Goal: Navigation & Orientation: Find specific page/section

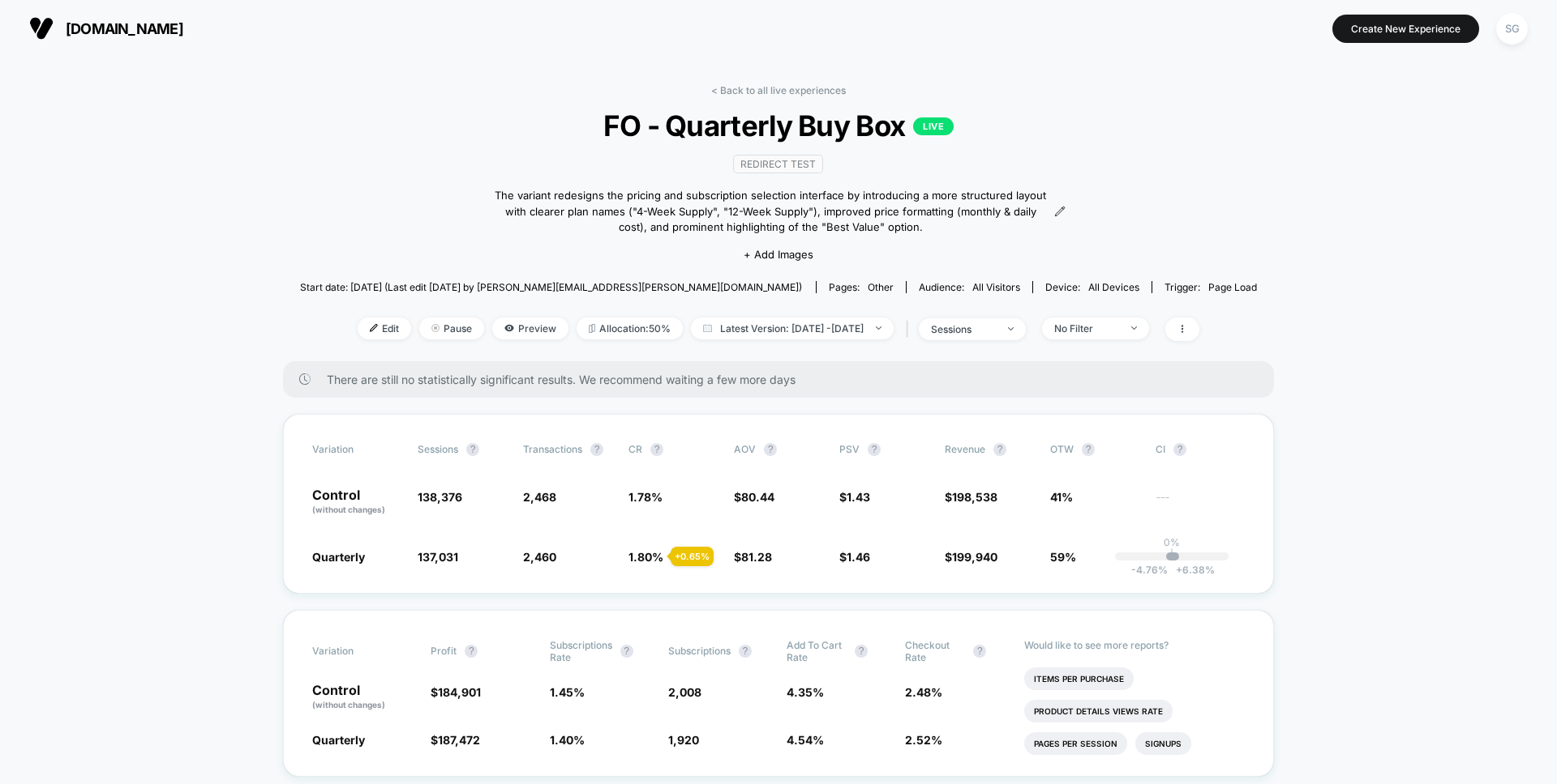
click at [749, 88] on link "< Back to all live experiences" at bounding box center [778, 89] width 135 height 12
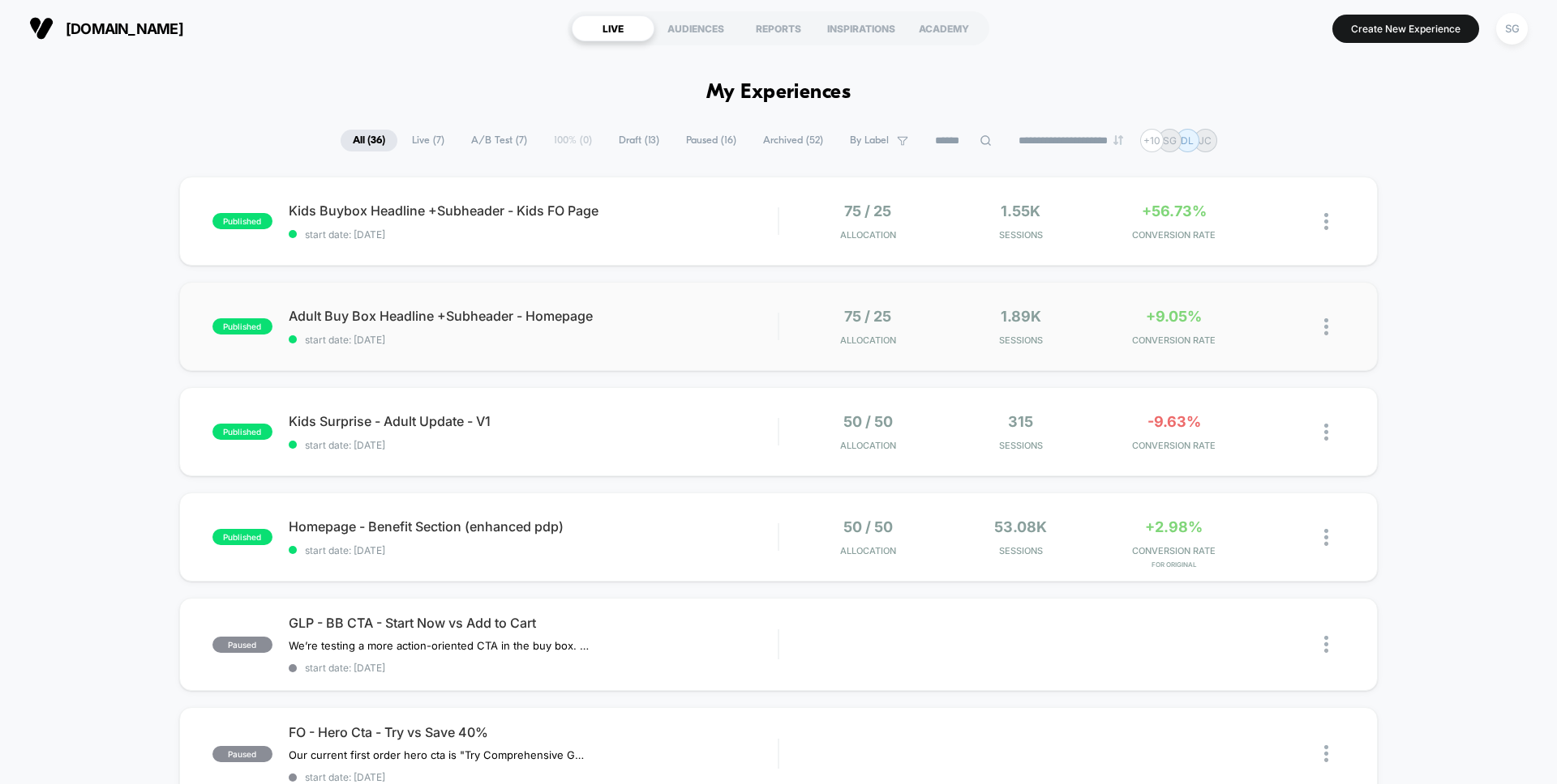
click at [466, 350] on div "published Adult Buy Box Headline +Subheader - Homepage start date: [DATE] 75 / …" at bounding box center [778, 326] width 1198 height 89
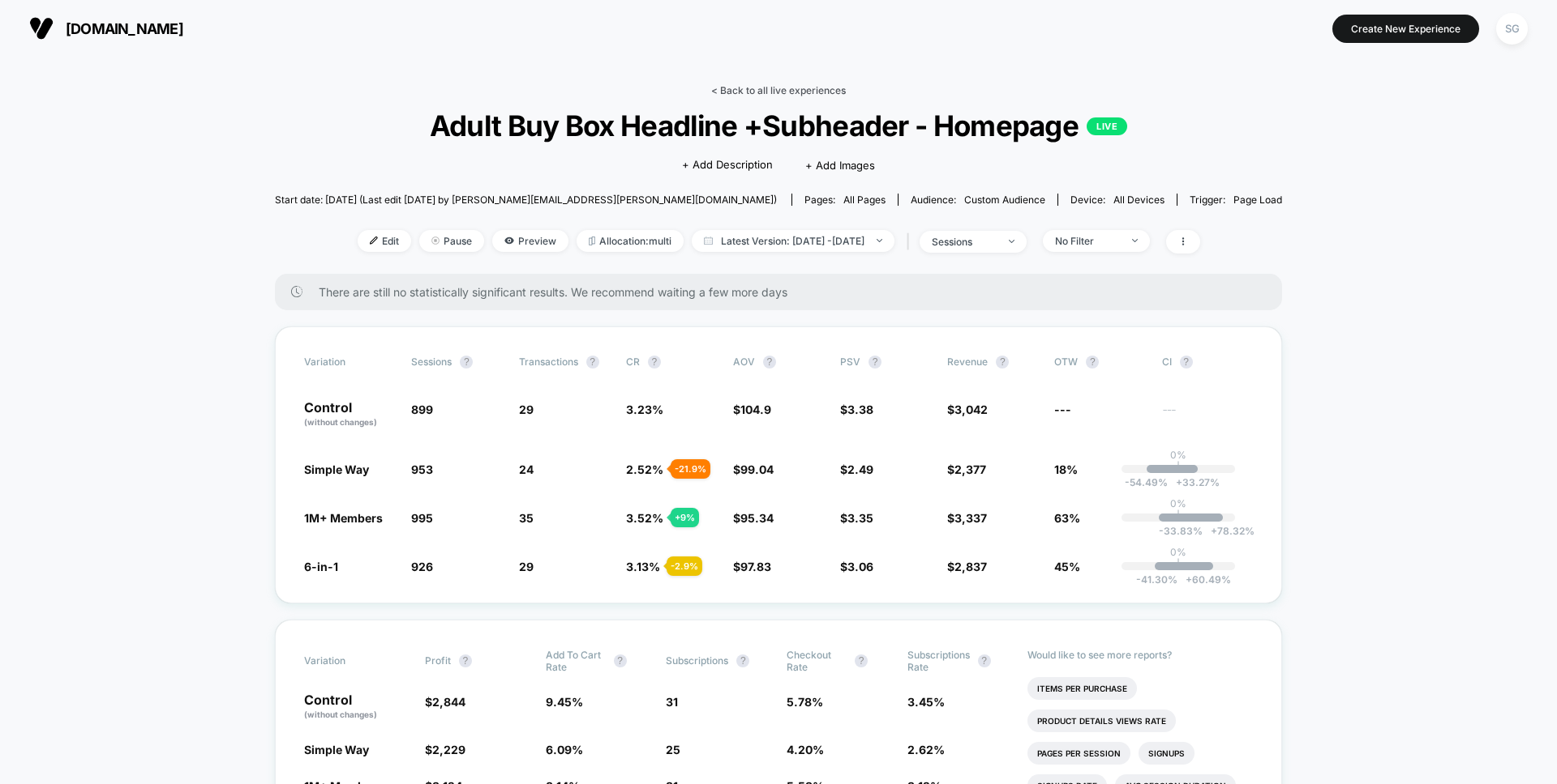
click at [769, 89] on link "< Back to all live experiences" at bounding box center [778, 89] width 135 height 12
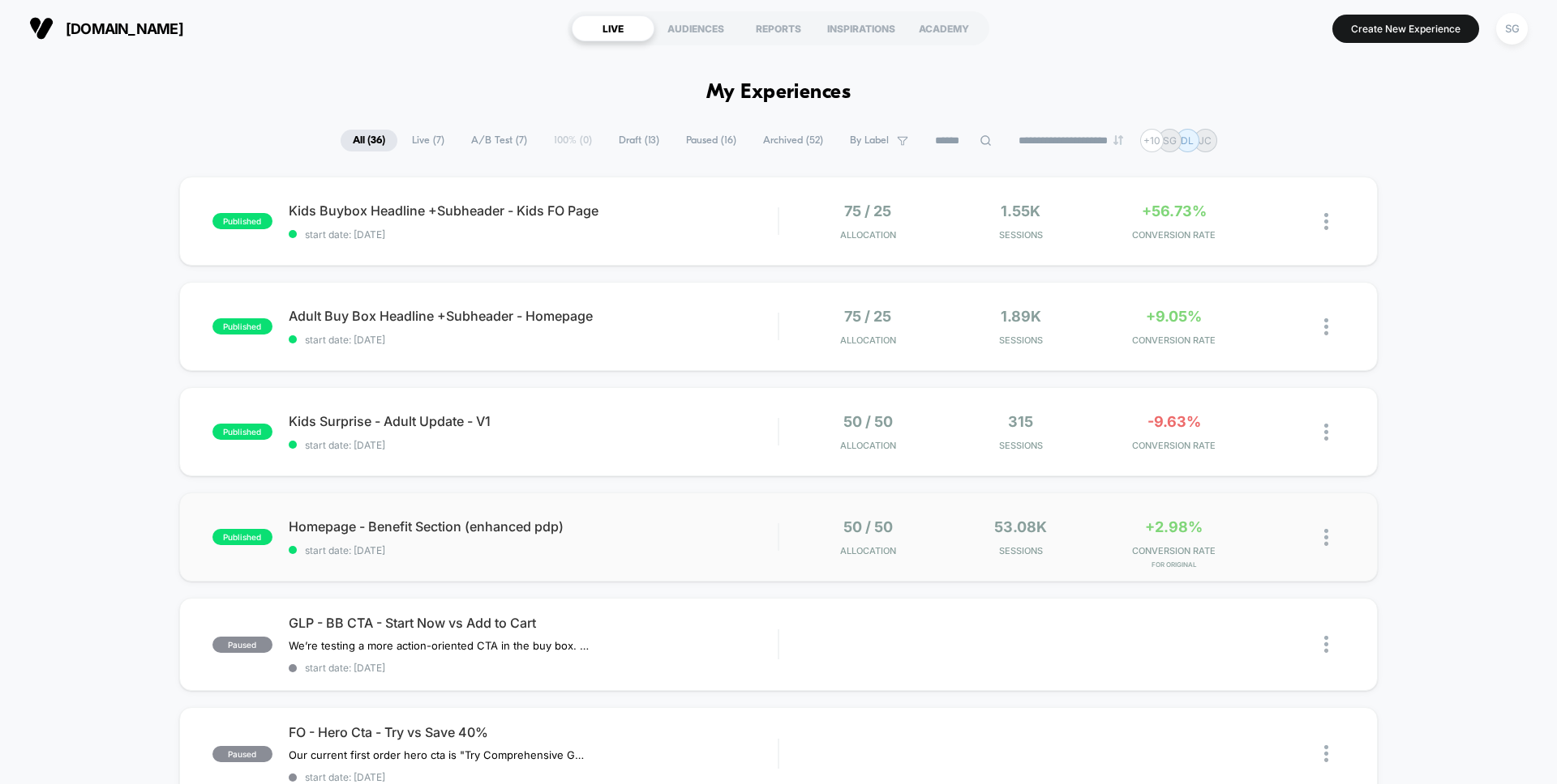
click at [693, 501] on div "published Homepage - Benefit Section (enhanced pdp) start date: [DATE] 50 / 50 …" at bounding box center [778, 537] width 1198 height 89
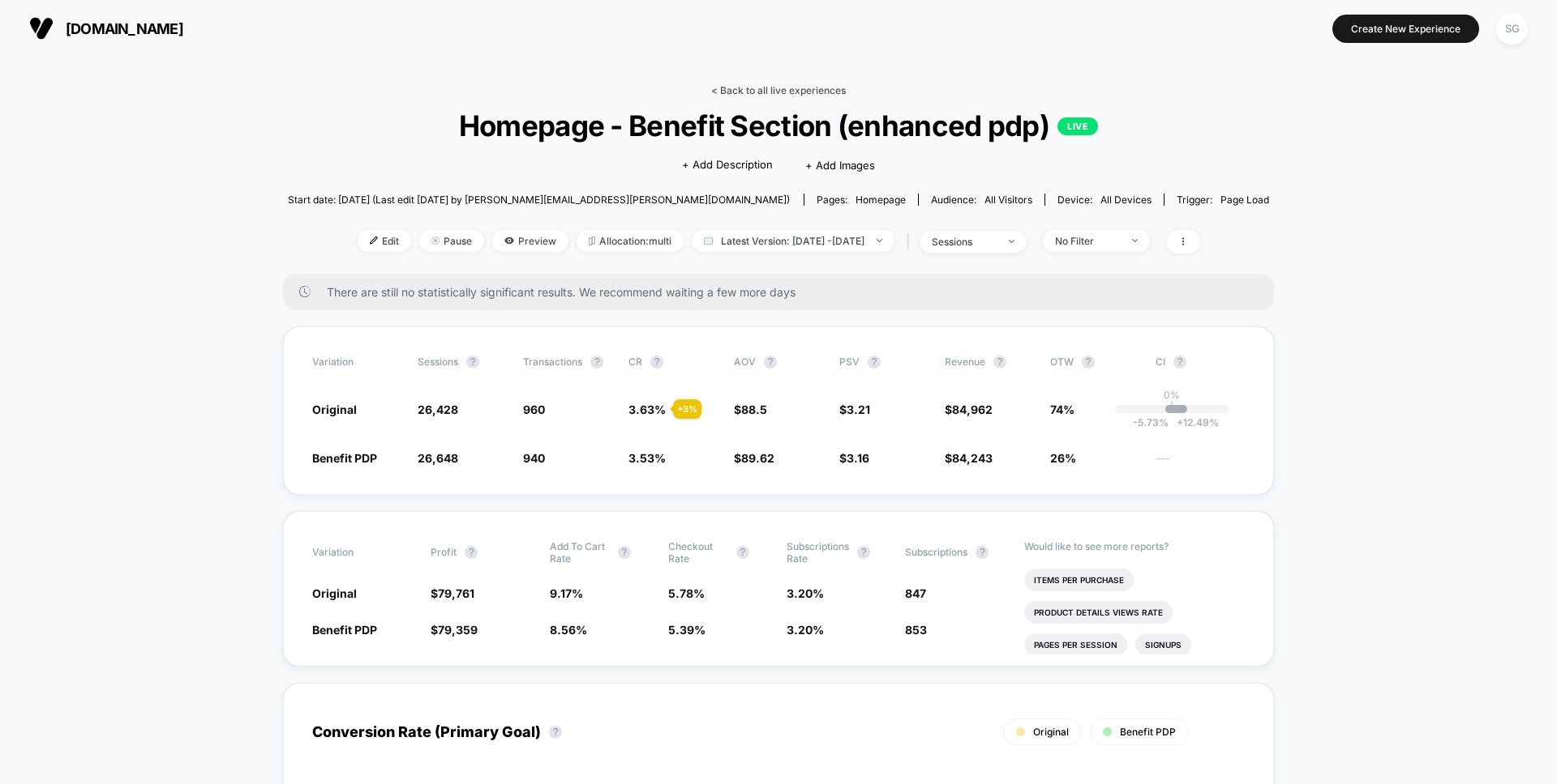
click at [797, 96] on link "< Back to all live experiences" at bounding box center [778, 89] width 135 height 12
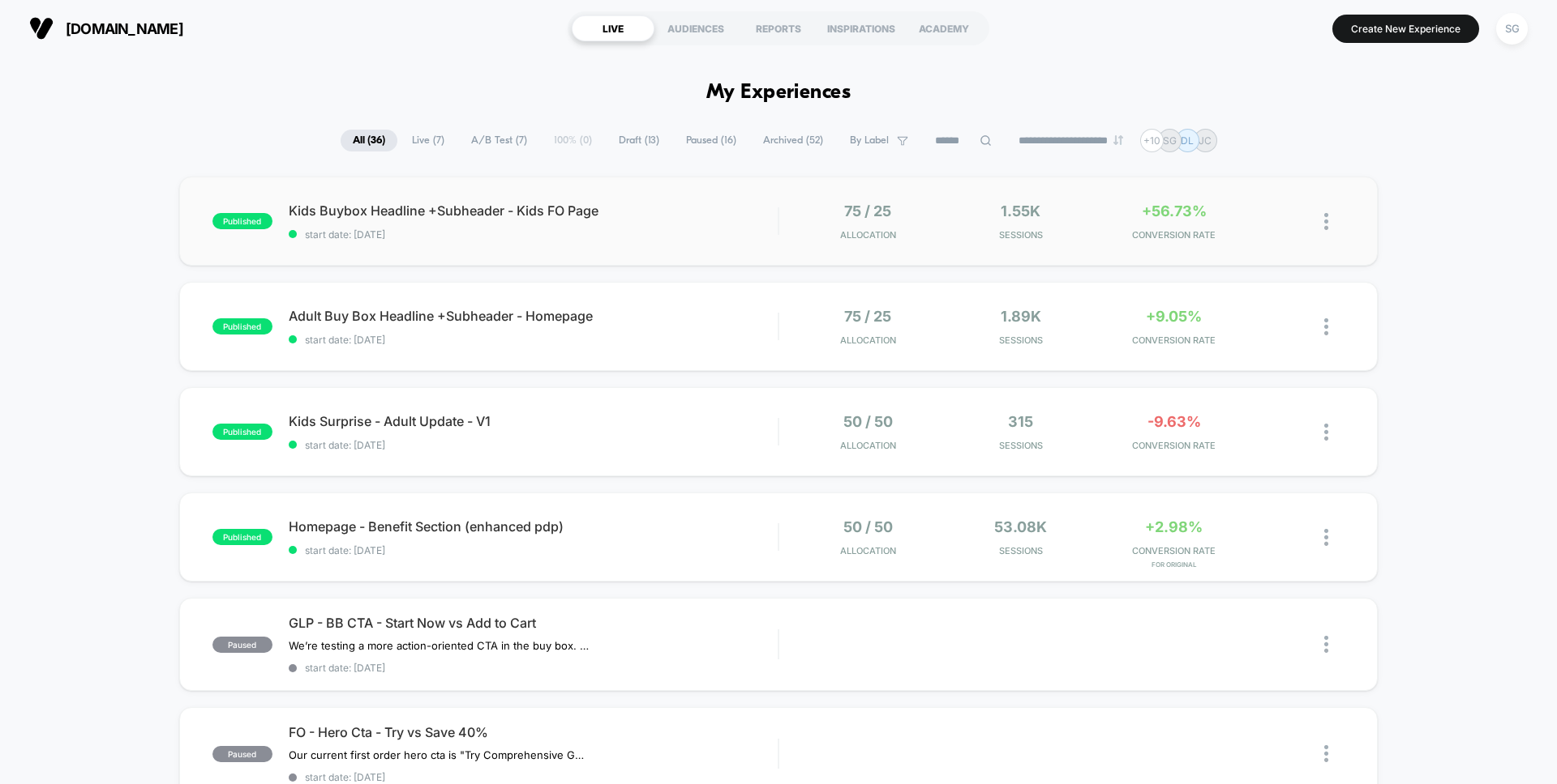
click at [458, 252] on div "published Kids Buybox Headline +Subheader - Kids FO Page start date: [DATE] 75 …" at bounding box center [778, 221] width 1198 height 89
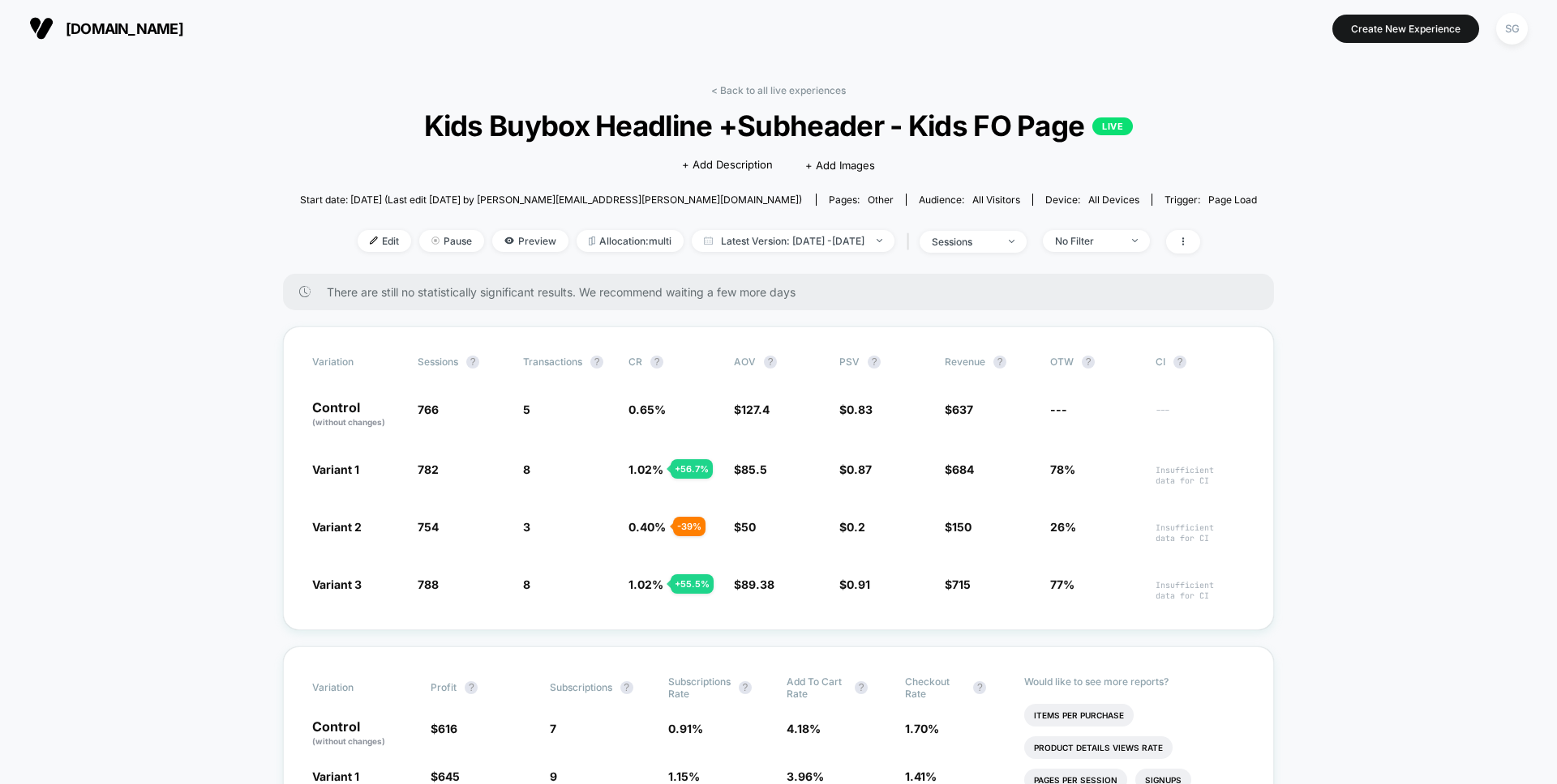
click at [762, 88] on link "< Back to all live experiences" at bounding box center [778, 89] width 135 height 12
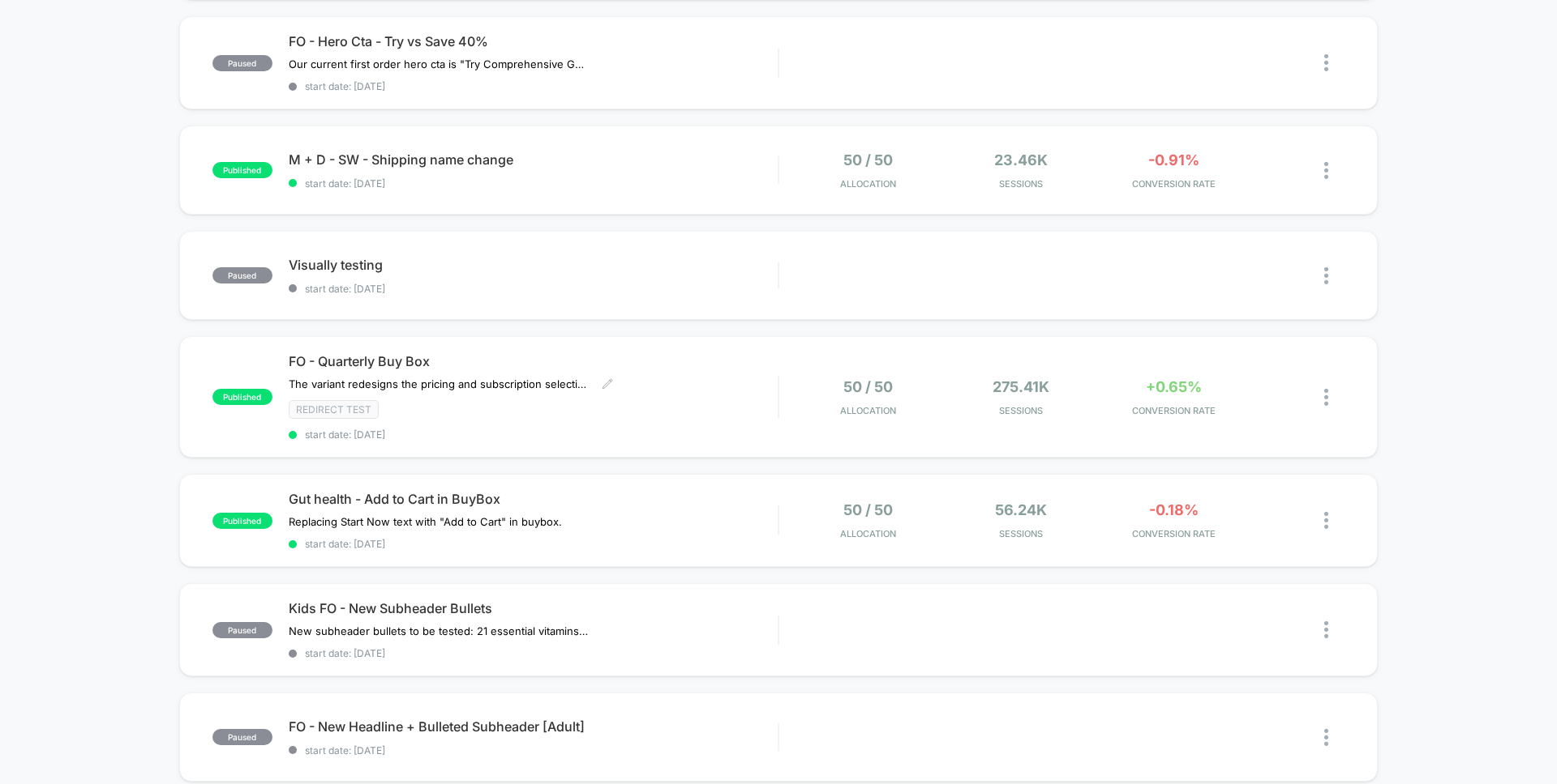
scroll to position [710, 0]
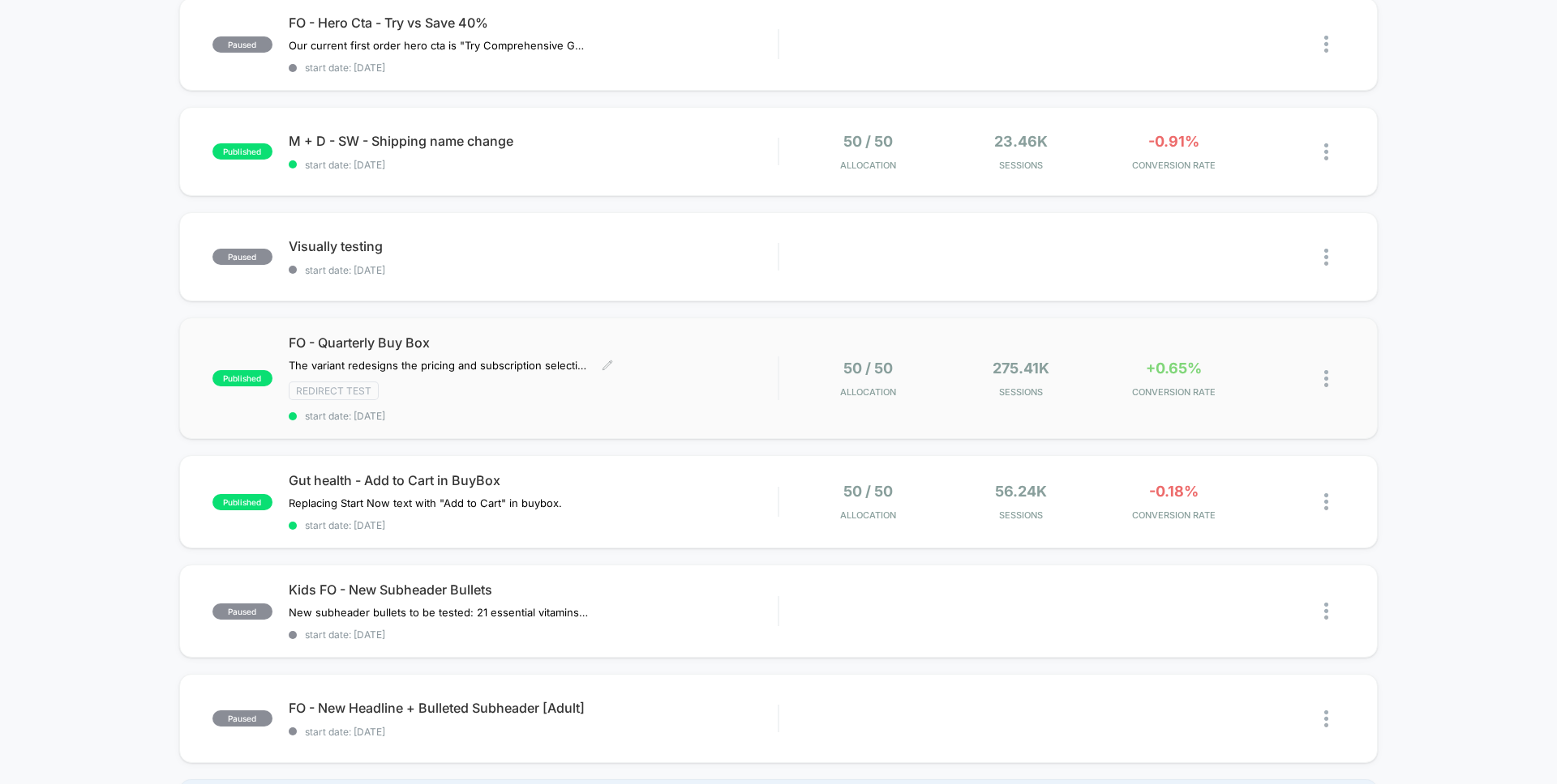
click at [586, 372] on div "FO - Quarterly Buy Box The variant redesigns the pricing and subscription selec…" at bounding box center [532, 378] width 489 height 88
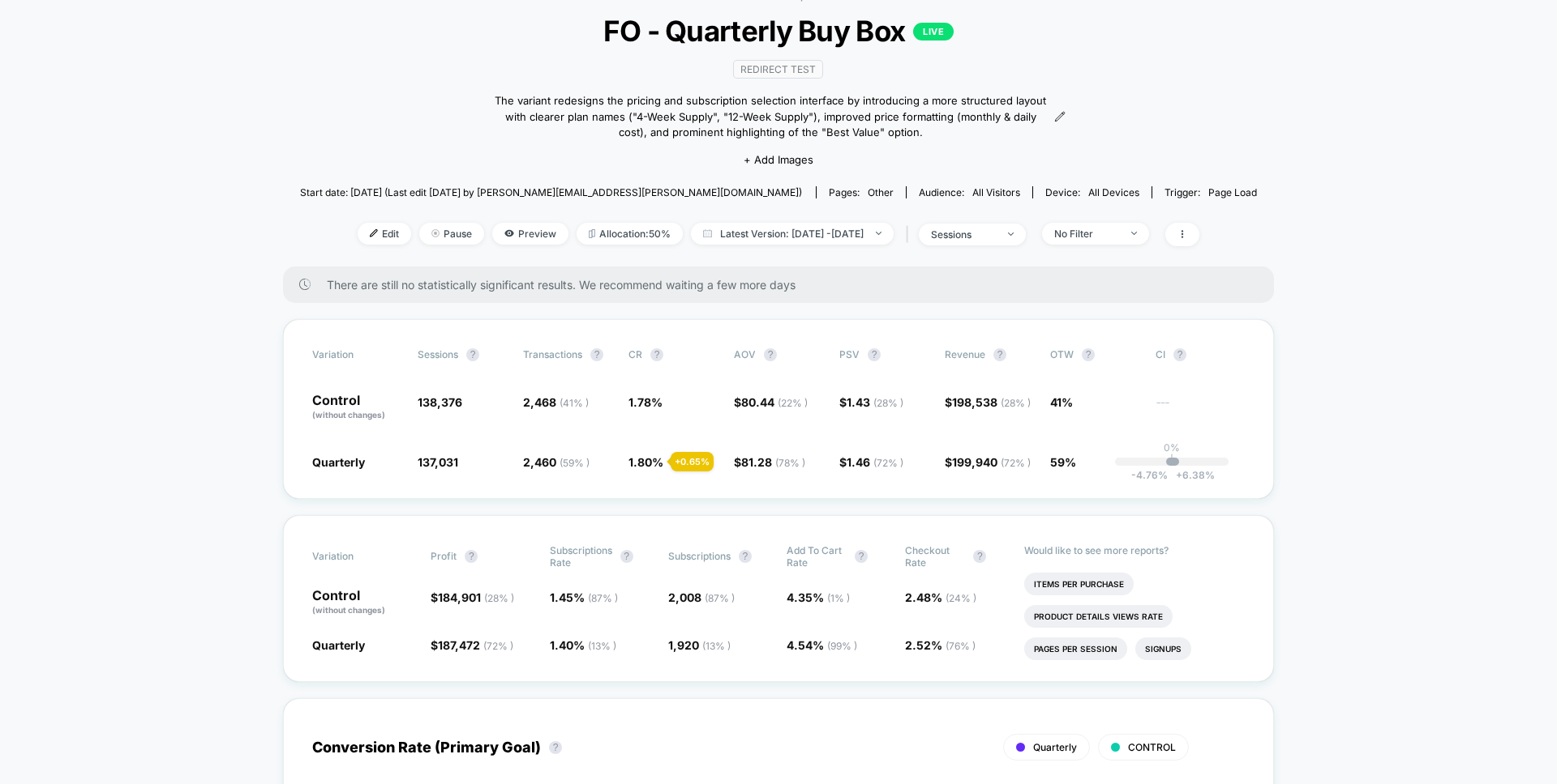
scroll to position [129, 0]
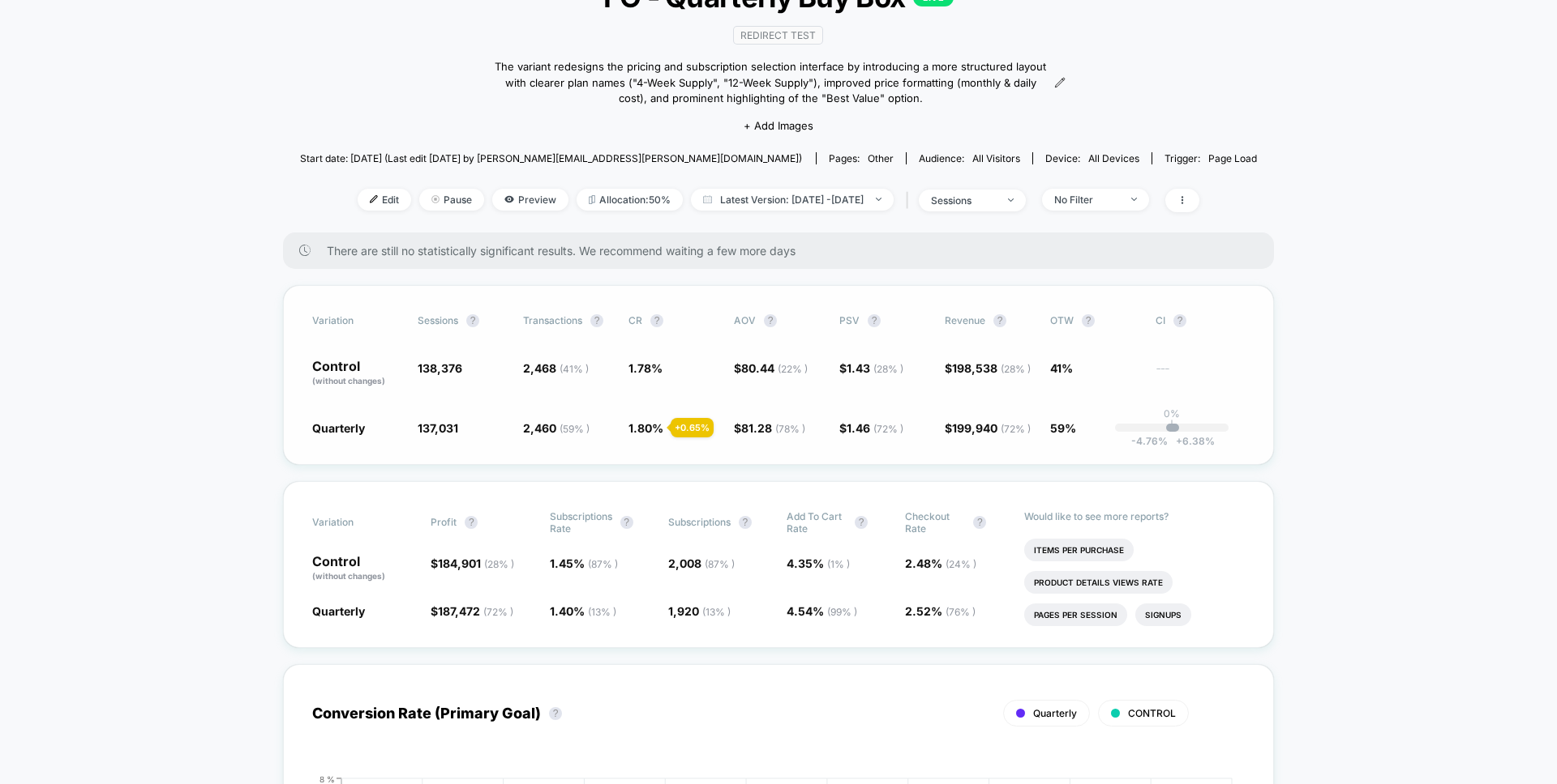
click at [1185, 437] on span "+ 6.38 %" at bounding box center [1191, 441] width 47 height 12
click at [1030, 423] on span "( 72 % )" at bounding box center [1015, 428] width 30 height 12
click at [1014, 424] on span "( 72 % )" at bounding box center [1015, 428] width 30 height 12
